Goal: Browse casually

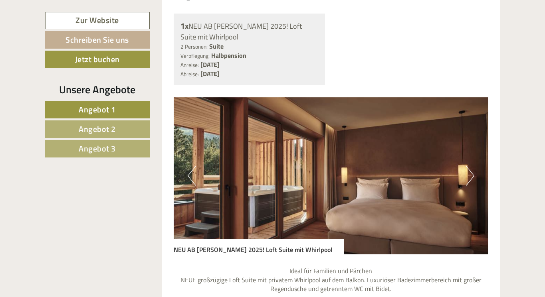
scroll to position [713, 0]
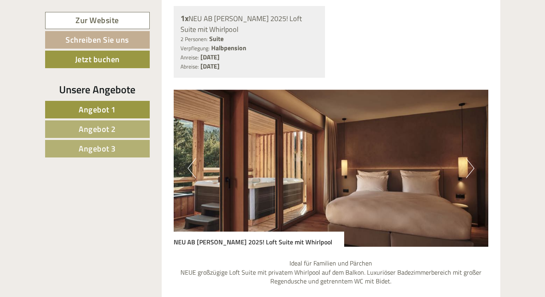
click at [473, 168] on button "Next" at bounding box center [470, 168] width 8 height 20
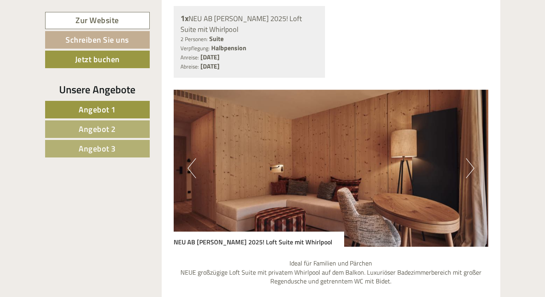
click at [473, 168] on button "Next" at bounding box center [470, 168] width 8 height 20
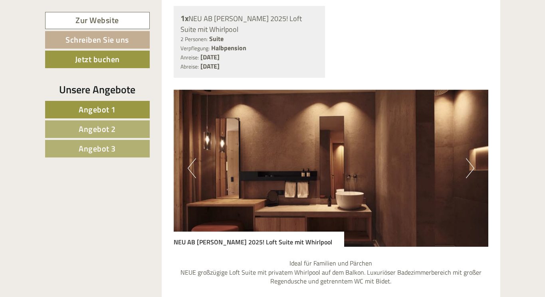
click at [473, 168] on button "Next" at bounding box center [470, 168] width 8 height 20
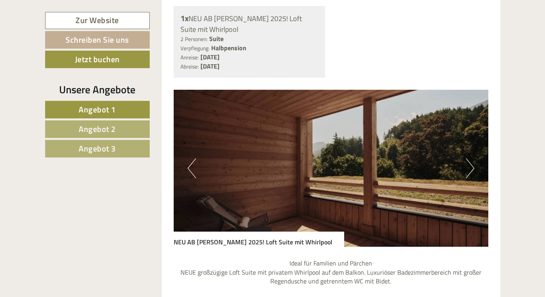
click at [473, 168] on button "Next" at bounding box center [470, 168] width 8 height 20
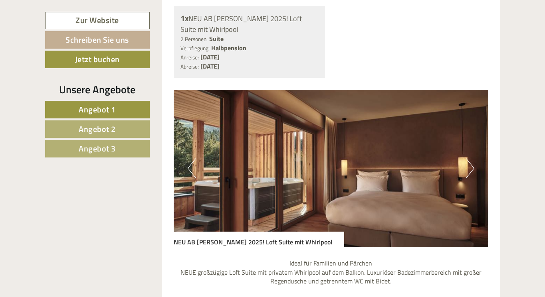
click at [473, 168] on button "Next" at bounding box center [470, 168] width 8 height 20
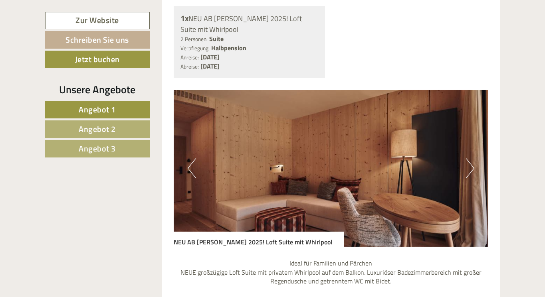
click at [473, 168] on button "Next" at bounding box center [470, 168] width 8 height 20
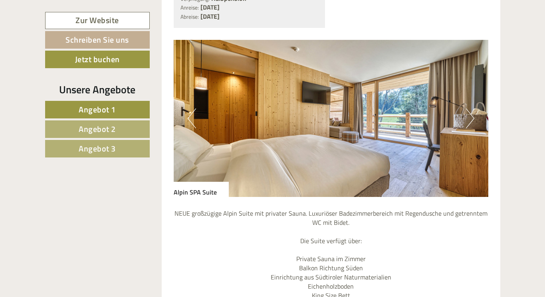
scroll to position [1490, 0]
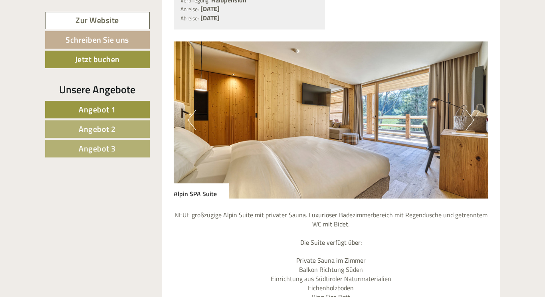
click at [471, 120] on button "Next" at bounding box center [470, 120] width 8 height 20
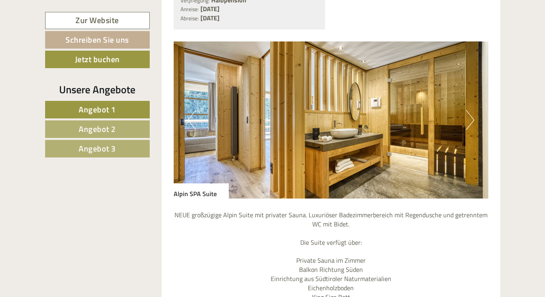
click at [471, 120] on button "Next" at bounding box center [470, 120] width 8 height 20
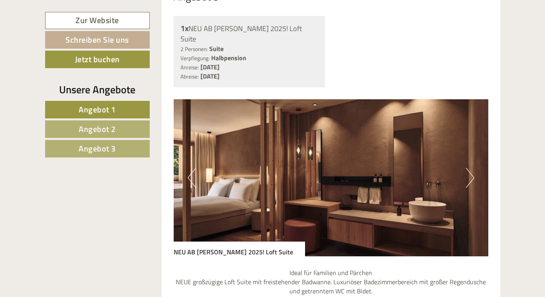
scroll to position [2153, 0]
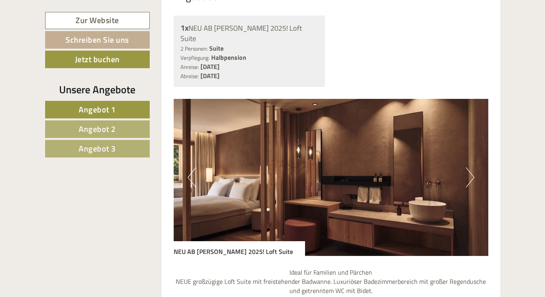
click at [475, 169] on img at bounding box center [331, 177] width 315 height 157
click at [471, 168] on button "Next" at bounding box center [470, 178] width 8 height 20
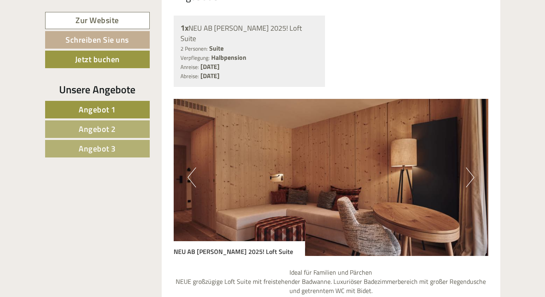
click at [471, 168] on button "Next" at bounding box center [470, 178] width 8 height 20
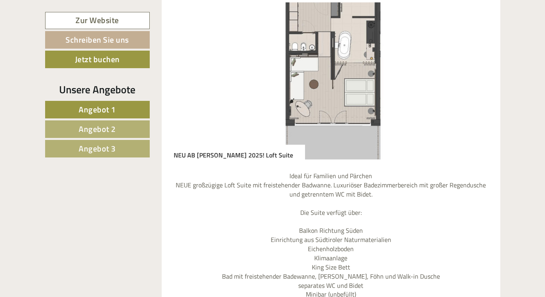
scroll to position [2228, 0]
